Goal: Find specific page/section: Find specific page/section

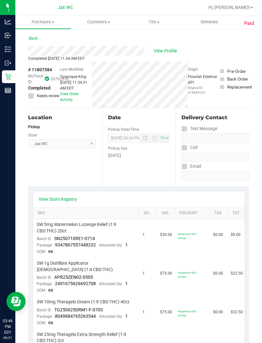
click at [8, 79] on icon at bounding box center [8, 77] width 6 height 6
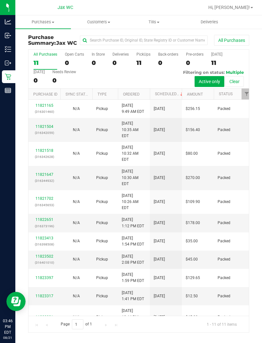
click at [0, 0] on p "Inbound" at bounding box center [0, 0] width 0 height 0
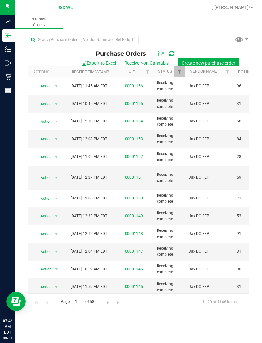
click at [137, 88] on link "00001156" at bounding box center [134, 86] width 18 height 4
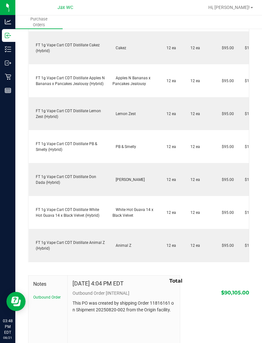
scroll to position [3087, 0]
click at [8, 46] on div "Inventory" at bounding box center [8, 49] width 13 height 13
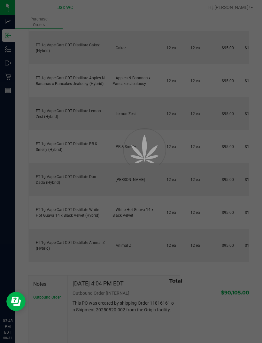
click at [0, 0] on p "Inventory" at bounding box center [0, 0] width 0 height 0
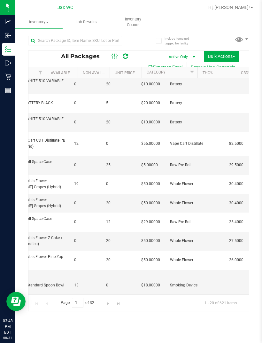
scroll to position [75, 191]
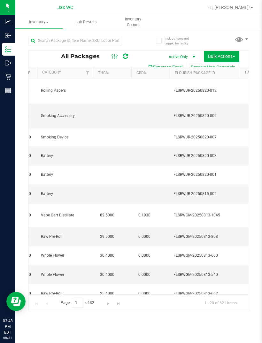
click at [94, 73] on th "THC%" at bounding box center [112, 72] width 38 height 11
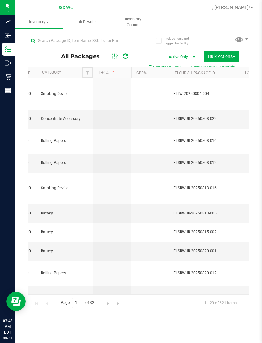
click at [84, 72] on link "Filter" at bounding box center [88, 72] width 11 height 11
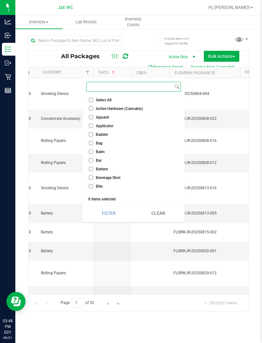
click at [117, 86] on input at bounding box center [130, 86] width 87 height 9
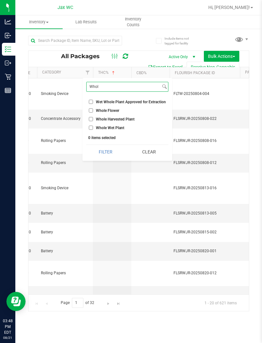
type input "Whol"
click at [96, 111] on label "Whole Flower" at bounding box center [104, 110] width 30 height 4
click at [93, 111] on input "Whole Flower" at bounding box center [91, 110] width 4 height 4
checkbox input "true"
click at [110, 158] on button "Filter" at bounding box center [105, 152] width 39 height 14
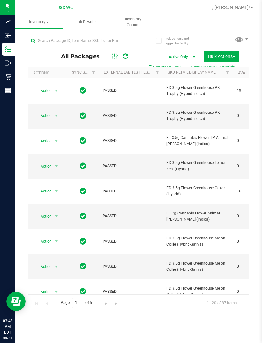
click at [188, 75] on link "Sku Retail Display Name" at bounding box center [192, 72] width 48 height 4
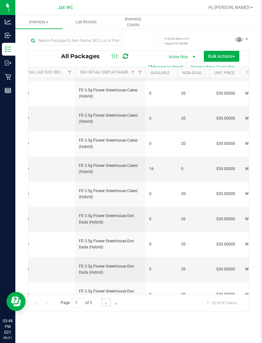
click at [104, 307] on link "Go to the next page" at bounding box center [106, 302] width 9 height 9
click at [105, 307] on link "Go to the next page" at bounding box center [106, 302] width 9 height 9
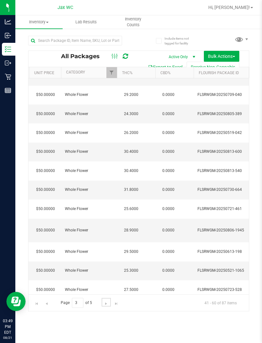
click at [104, 306] on span "Go to the next page" at bounding box center [106, 303] width 5 height 5
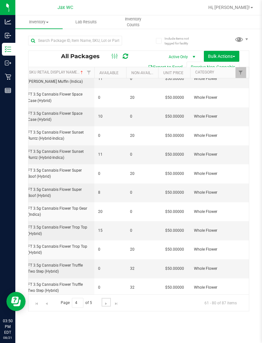
click at [102, 307] on link "Go to the next page" at bounding box center [106, 302] width 9 height 9
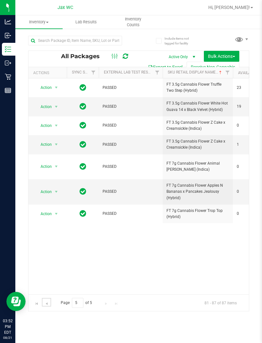
click at [47, 307] on link "Go to the previous page" at bounding box center [46, 302] width 9 height 9
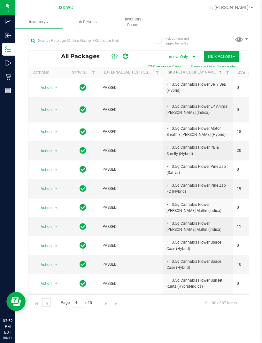
click at [50, 307] on link "Go to the previous page" at bounding box center [46, 302] width 9 height 9
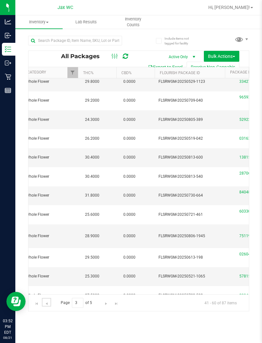
scroll to position [0, 316]
